Goal: Register for event/course

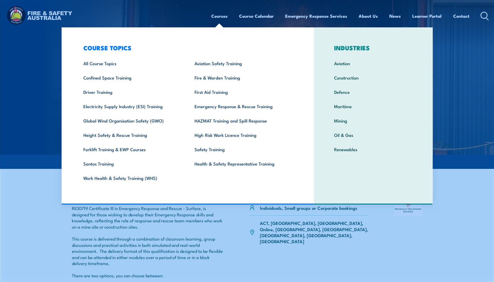
click at [216, 15] on link "Courses" at bounding box center [219, 16] width 16 height 14
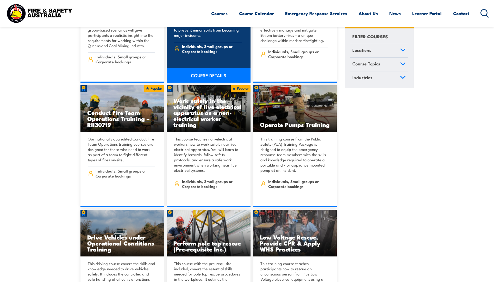
scroll to position [781, 0]
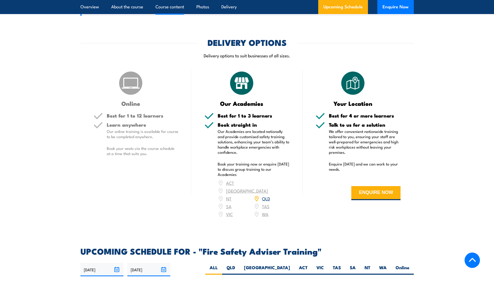
scroll to position [546, 0]
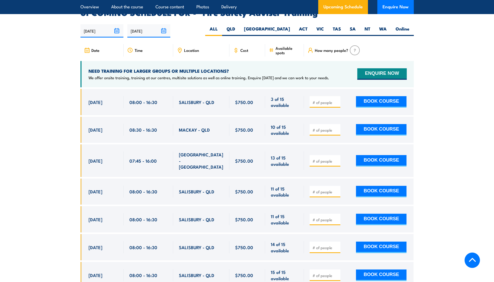
scroll to position [911, 0]
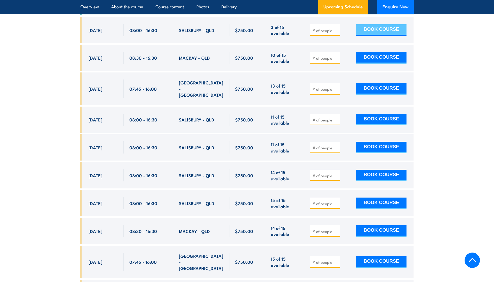
click at [379, 34] on button "BOOK COURSE" at bounding box center [381, 29] width 50 height 11
type input "2"
click at [380, 34] on button "BOOK COURSE" at bounding box center [381, 29] width 50 height 11
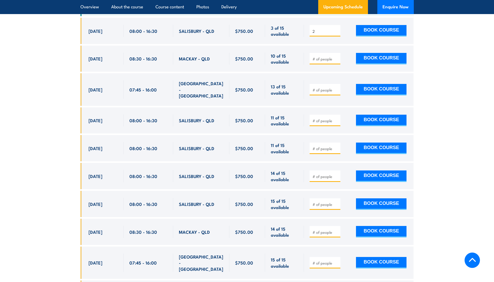
scroll to position [911, 0]
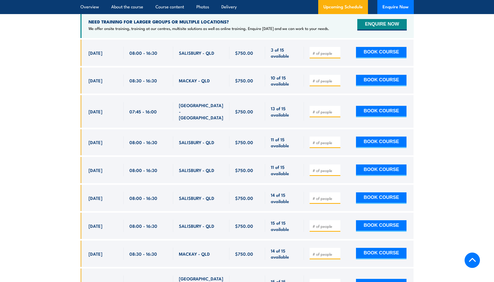
scroll to position [885, 0]
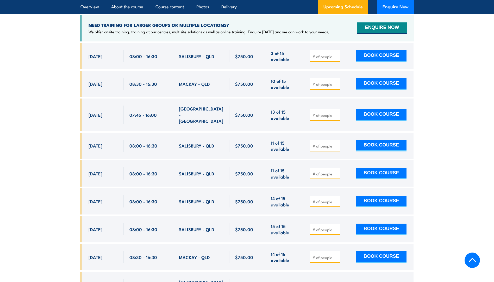
drag, startPoint x: 64, startPoint y: 170, endPoint x: 418, endPoint y: 166, distance: 353.9
click at [418, 166] on section "UPCOMING SCHEDULE FOR - "Fire Safety Adviser Training" 29/08/2025 25/02/2026" at bounding box center [247, 151] width 494 height 377
copy div "13 Oct, 2025 08:00 - 16:30 SALISBURY - QLD 11 of 15 available $750.00 $750.00 1…"
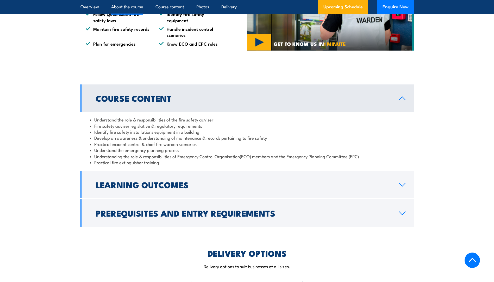
scroll to position [390, 0]
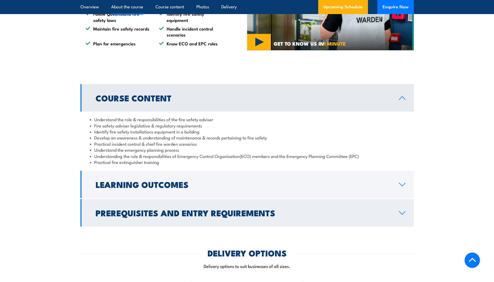
click at [405, 215] on icon at bounding box center [401, 213] width 7 height 4
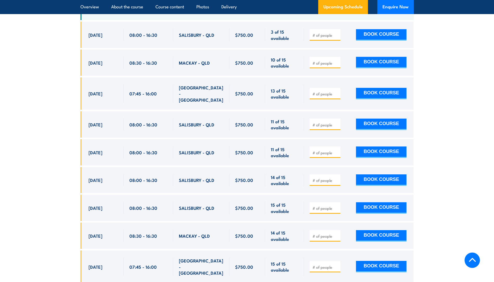
scroll to position [937, 0]
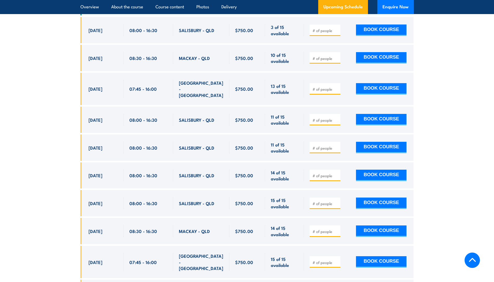
click at [432, 175] on section "UPCOMING SCHEDULE FOR - "Fire Safety Adviser Training" 29/08/2025 25/02/2026" at bounding box center [247, 125] width 494 height 377
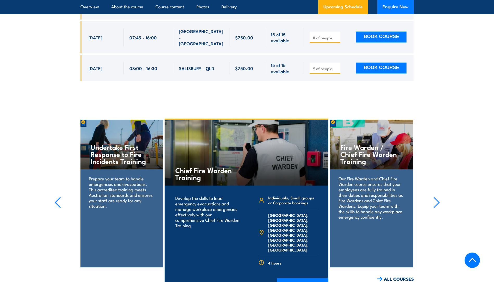
scroll to position [1171, 0]
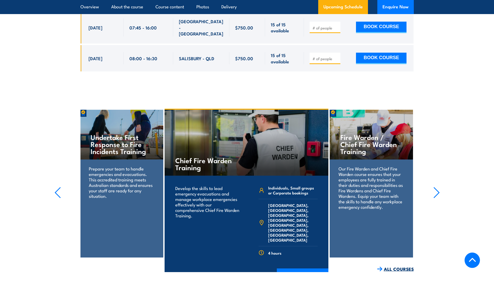
click at [400, 266] on link "ALL COURSES" at bounding box center [395, 269] width 37 height 6
click at [399, 266] on link "ALL COURSES" at bounding box center [395, 269] width 37 height 6
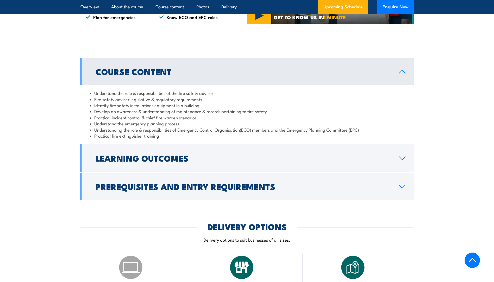
scroll to position [416, 0]
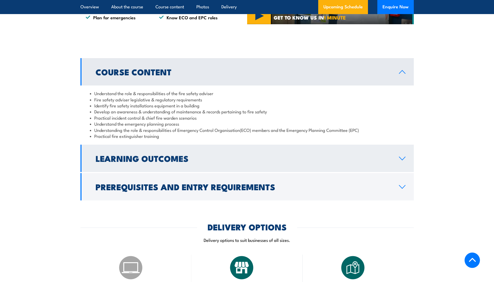
click at [149, 162] on h2 "Learning Outcomes" at bounding box center [242, 157] width 295 height 7
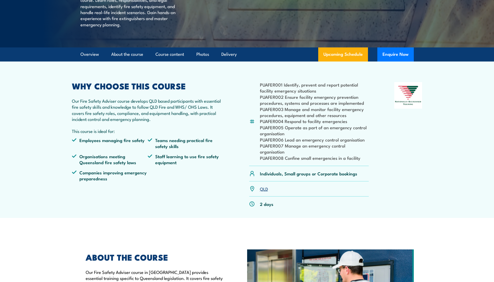
scroll to position [0, 0]
